Goal: Task Accomplishment & Management: Manage account settings

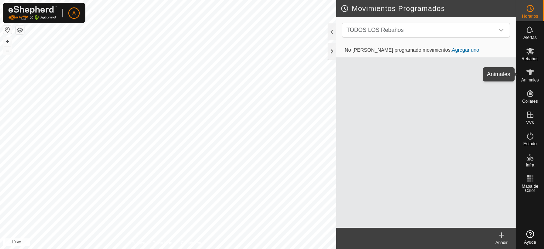
click at [533, 74] on icon at bounding box center [530, 72] width 9 height 9
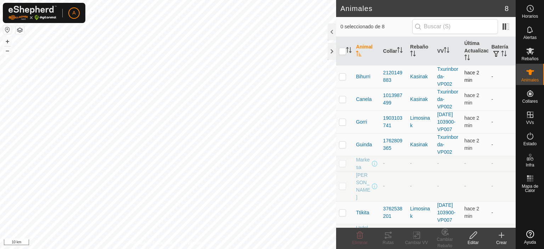
click at [343, 77] on p-checkbox at bounding box center [342, 77] width 7 height 6
checkbox input "false"
click at [5, 31] on button "button" at bounding box center [7, 30] width 9 height 9
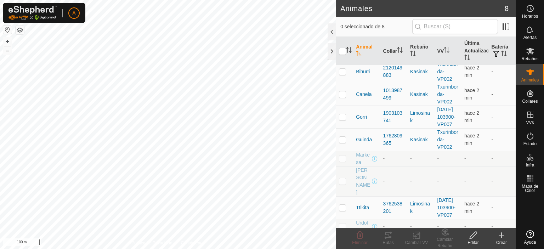
scroll to position [9, 0]
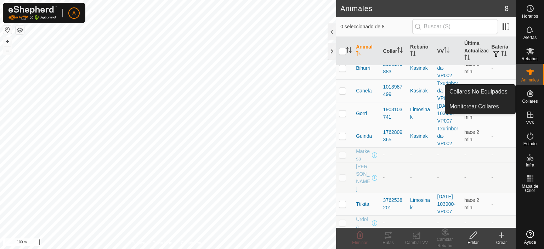
click at [533, 99] on span "Collares" at bounding box center [530, 101] width 16 height 4
click at [499, 93] on link "Collares No Equipados" at bounding box center [481, 92] width 70 height 14
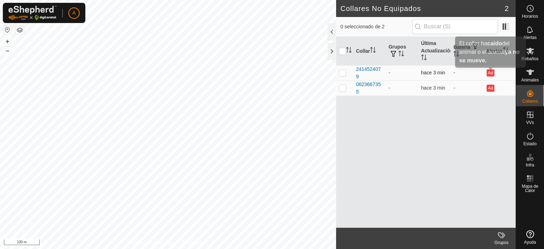
click at [489, 75] on button "Ad" at bounding box center [491, 72] width 8 height 7
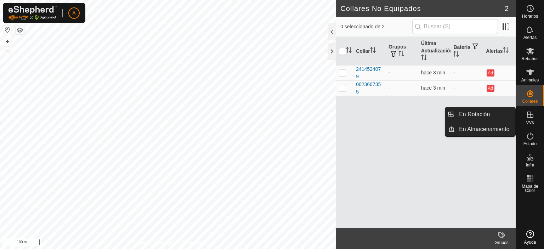
click at [531, 119] on icon at bounding box center [530, 115] width 9 height 9
click at [501, 114] on link "En Rotación" at bounding box center [485, 114] width 61 height 14
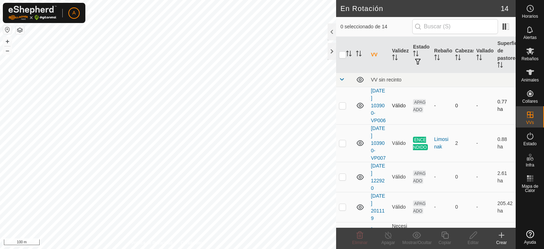
click at [344, 108] on p-checkbox at bounding box center [342, 106] width 7 height 6
click at [343, 107] on p-checkbox at bounding box center [342, 106] width 7 height 6
checkbox input "false"
click at [346, 180] on p-checkbox at bounding box center [342, 177] width 7 height 6
checkbox input "true"
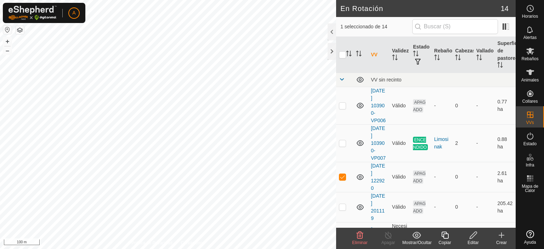
click at [473, 237] on icon at bounding box center [473, 235] width 7 height 7
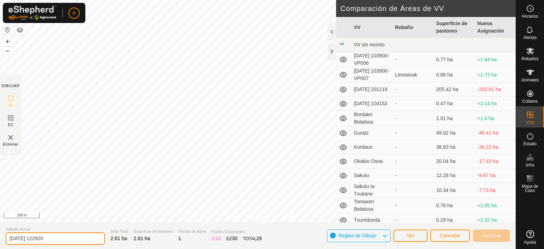
drag, startPoint x: 55, startPoint y: 241, endPoint x: 8, endPoint y: 239, distance: 47.2
click at [8, 239] on input "[DATE] 122920" at bounding box center [55, 239] width 99 height 12
type input "Aresoarteko barrutie"
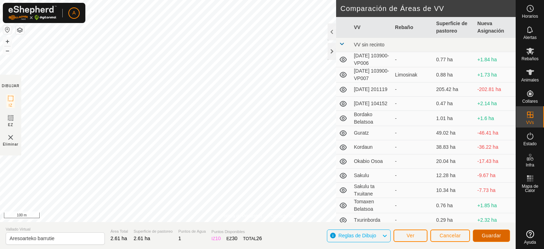
click at [491, 236] on span "Guardar" at bounding box center [491, 236] width 19 height 6
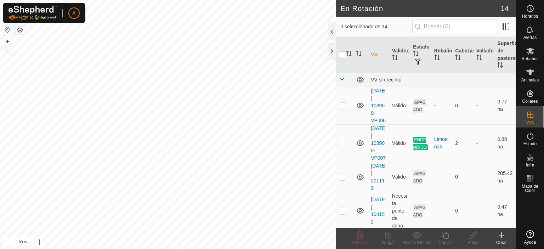
click at [342, 180] on p-checkbox at bounding box center [342, 177] width 7 height 6
checkbox input "true"
click at [470, 236] on icon at bounding box center [473, 235] width 9 height 9
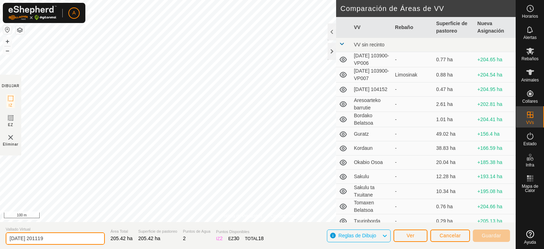
click at [5, 246] on section "Vallado Virtual [DATE] 201119 Área Total 205.42 ha Superficie de pastoreo 205.4…" at bounding box center [258, 235] width 516 height 27
type input "Okabio-Guratz"
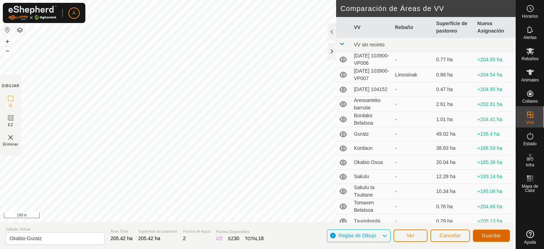
click at [498, 236] on span "Guardar" at bounding box center [491, 236] width 19 height 6
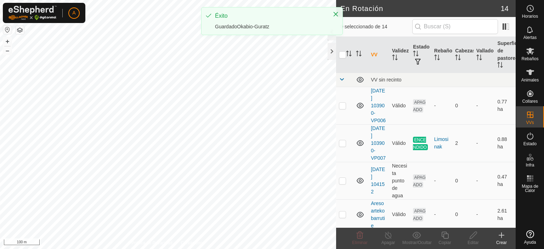
drag, startPoint x: 498, startPoint y: 236, endPoint x: 544, endPoint y: 229, distance: 46.4
click at [499, 234] on icon at bounding box center [502, 235] width 9 height 9
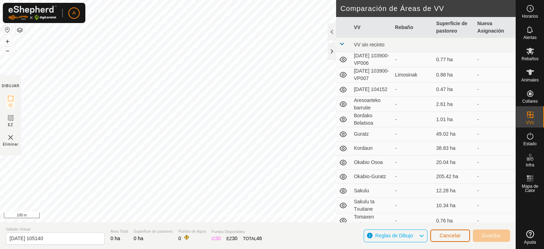
click at [441, 236] on span "Cancelar" at bounding box center [450, 236] width 21 height 6
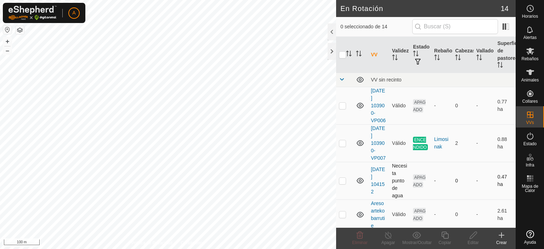
click at [340, 184] on p-checkbox at bounding box center [342, 181] width 7 height 6
checkbox input "true"
click at [472, 240] on div "Editar" at bounding box center [473, 243] width 28 height 6
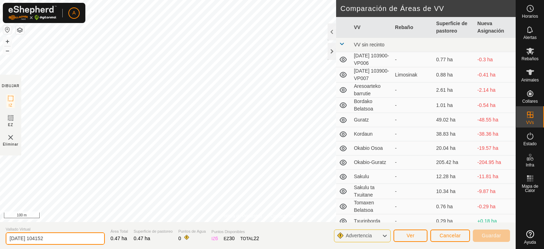
drag, startPoint x: 71, startPoint y: 242, endPoint x: 0, endPoint y: 230, distance: 72.0
click at [0, 230] on section "Vallado Virtual [DATE] 104152 Área Total 0.47 ha Superficie de pastoreo 0.47 ha…" at bounding box center [258, 235] width 516 height 27
type input "Zabaleneko belatsoa"
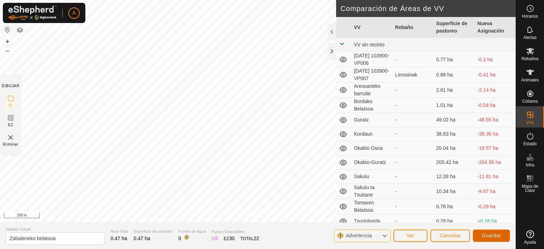
click at [493, 235] on span "Guardar" at bounding box center [491, 236] width 19 height 6
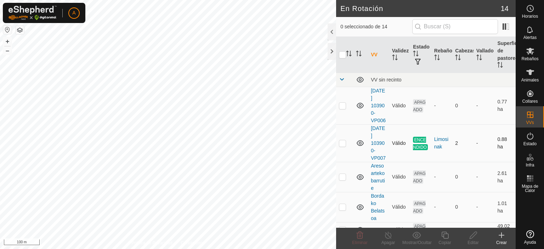
click at [343, 146] on p-checkbox at bounding box center [342, 143] width 7 height 6
checkbox input "false"
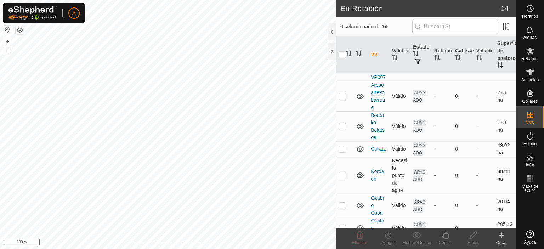
scroll to position [295, 0]
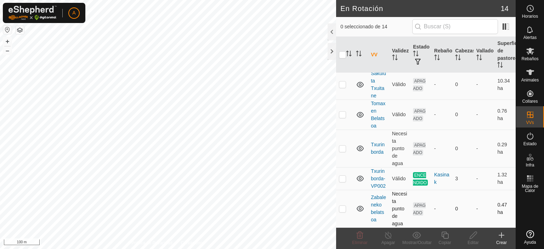
click at [341, 209] on p-checkbox at bounding box center [342, 209] width 7 height 6
checkbox input "true"
click at [469, 235] on icon at bounding box center [473, 235] width 9 height 9
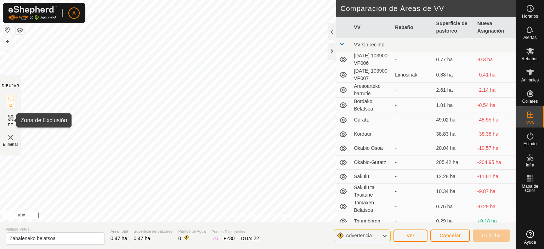
click at [11, 123] on span "EZ" at bounding box center [10, 124] width 5 height 5
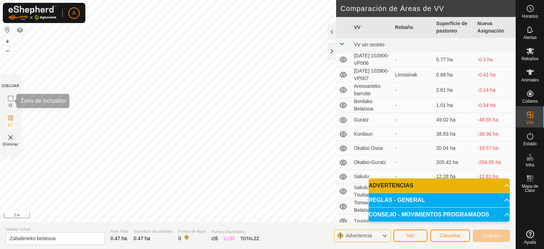
click at [11, 103] on span "IZ" at bounding box center [11, 105] width 4 height 5
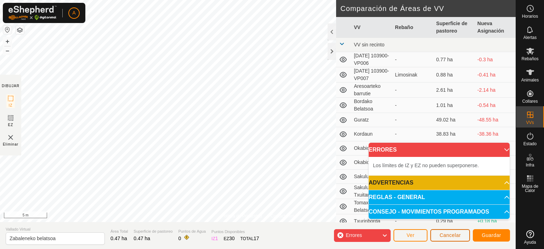
click at [439, 233] on button "Cancelar" at bounding box center [451, 235] width 40 height 12
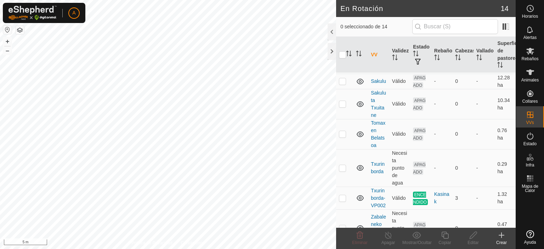
scroll to position [295, 0]
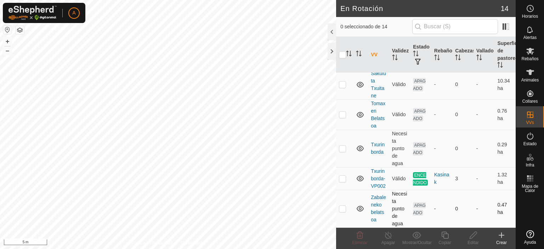
click at [340, 208] on p-checkbox at bounding box center [342, 209] width 7 height 6
checkbox input "true"
click at [473, 234] on icon at bounding box center [473, 235] width 7 height 7
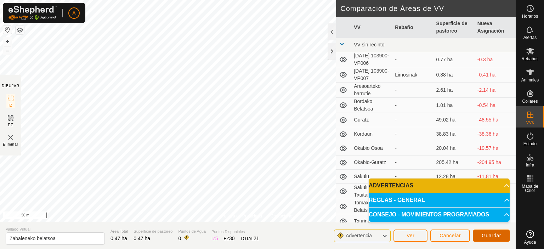
click at [497, 232] on button "Guardar" at bounding box center [491, 236] width 37 height 12
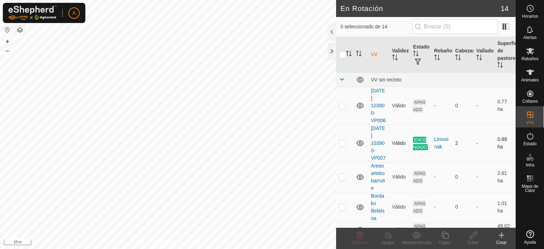
click at [361, 152] on div "En Rotación 14 0 seleccionado de 14 VV Validez Estado Rebaño [PERSON_NAME] Supe…" at bounding box center [258, 124] width 516 height 249
